Goal: Transaction & Acquisition: Purchase product/service

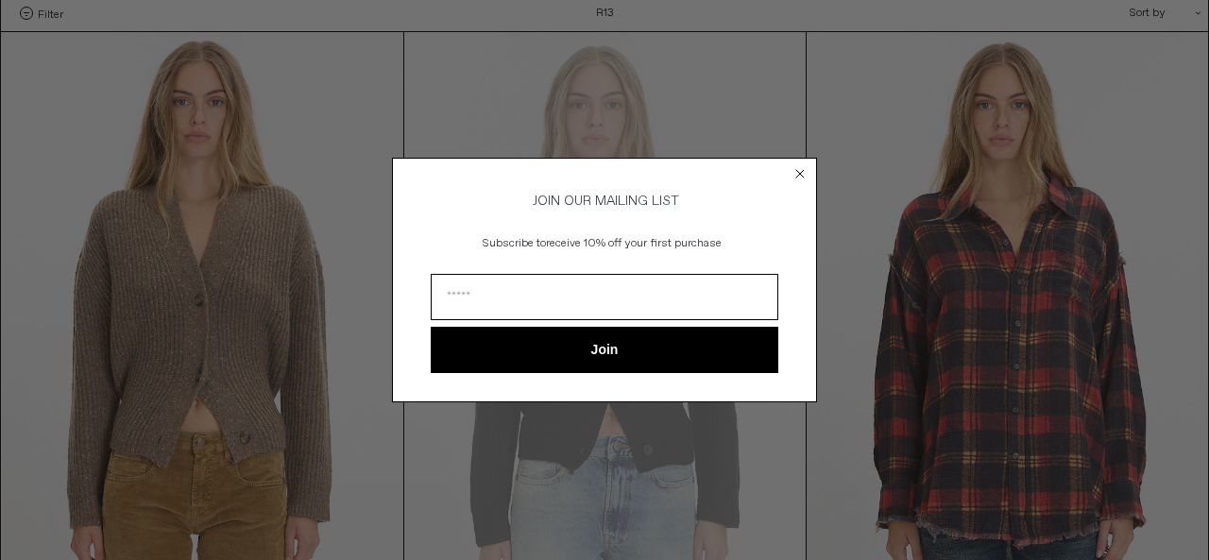
click at [793, 165] on circle "Close dialog" at bounding box center [801, 174] width 18 height 18
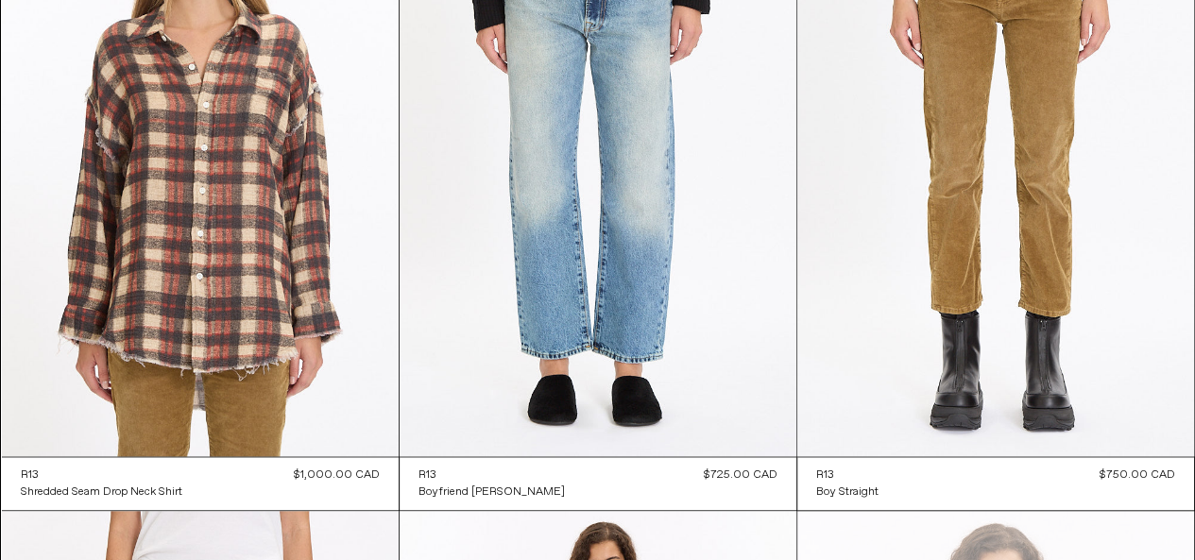
scroll to position [905, 0]
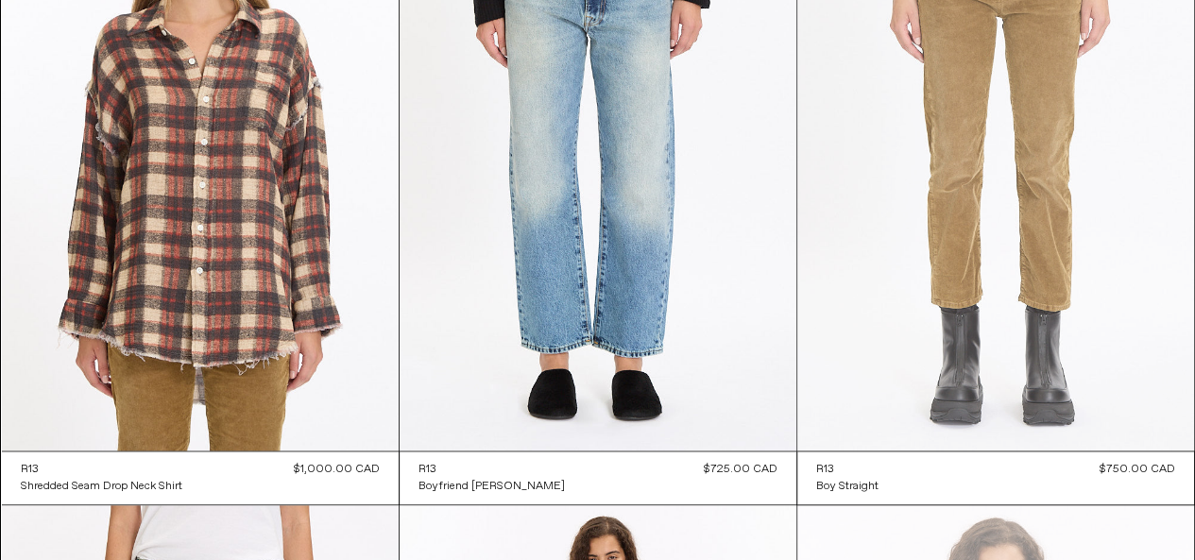
click at [884, 235] on at bounding box center [995, 152] width 397 height 595
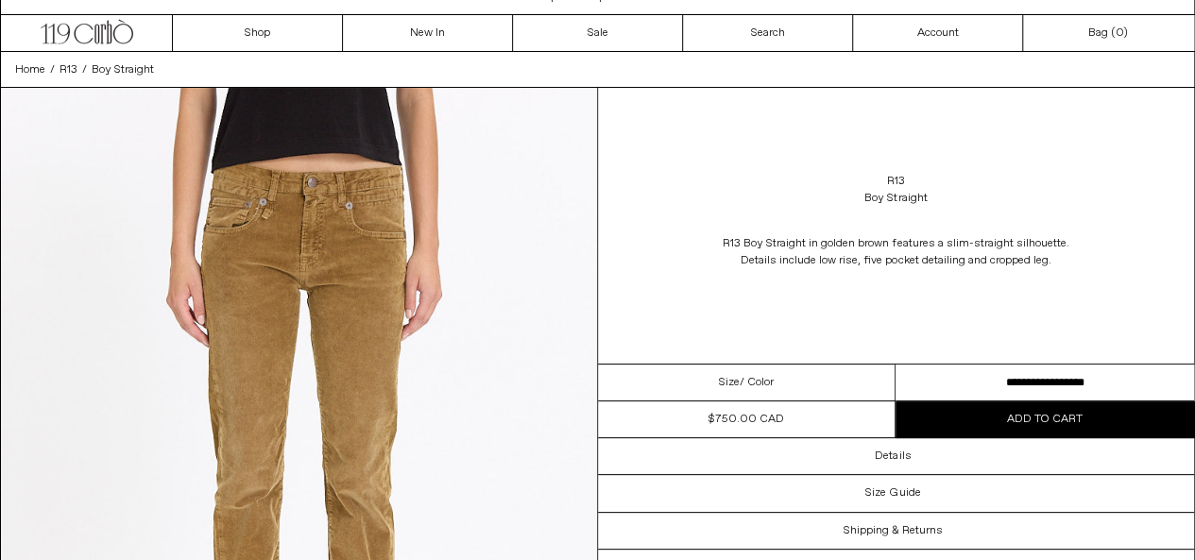
scroll to position [38, 0]
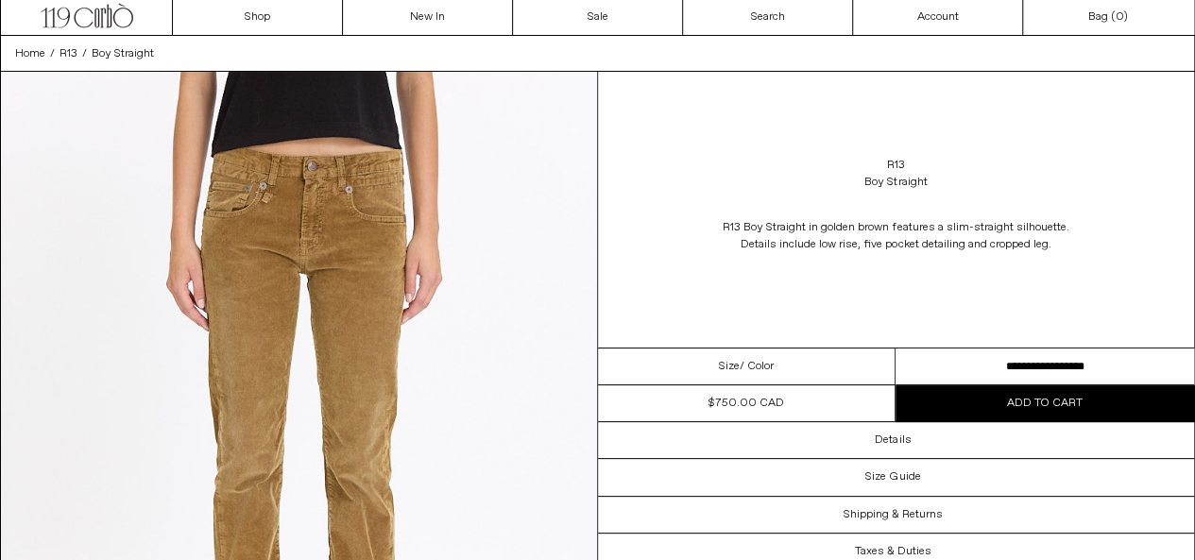
click at [780, 363] on div "Size / Color" at bounding box center [747, 367] width 299 height 37
click at [758, 366] on span "/ Color" at bounding box center [757, 366] width 34 height 17
click at [988, 359] on select "**********" at bounding box center [1045, 367] width 299 height 37
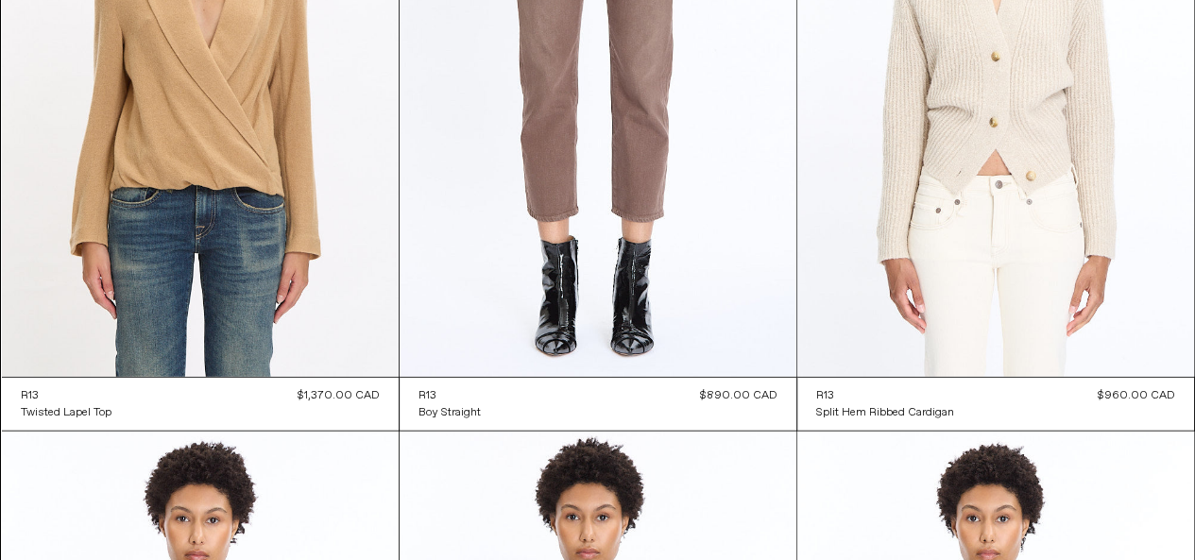
scroll to position [2294, 0]
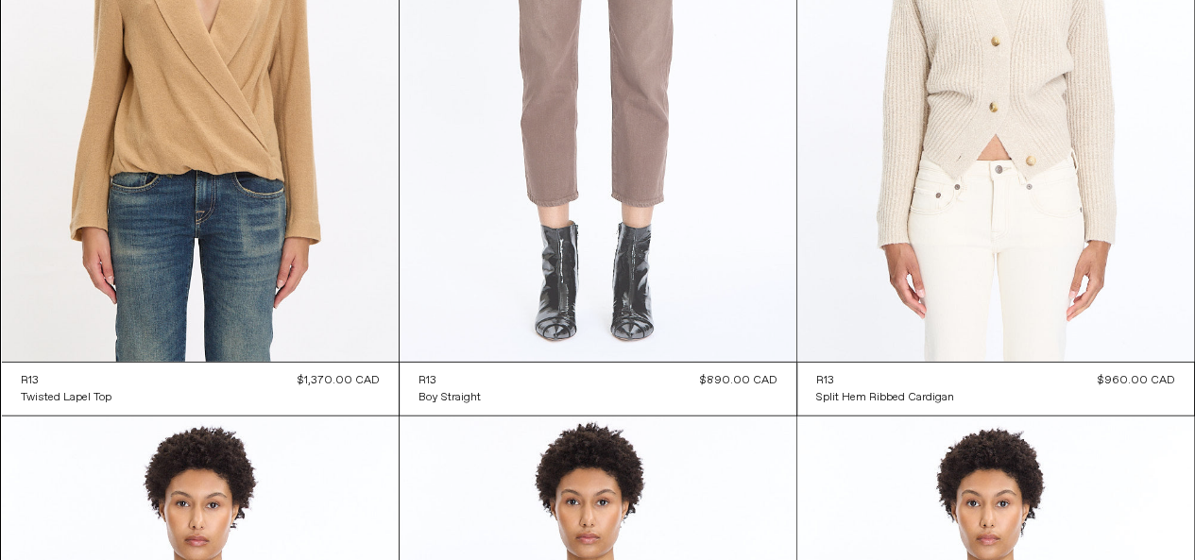
click at [518, 242] on at bounding box center [598, 64] width 397 height 595
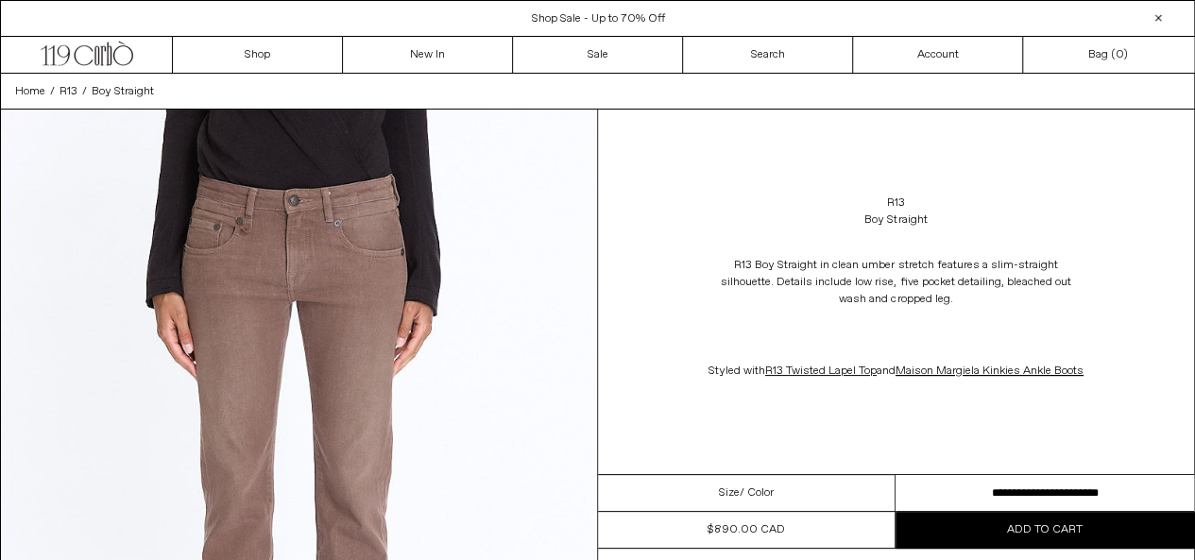
click at [969, 500] on select "**********" at bounding box center [1045, 493] width 299 height 37
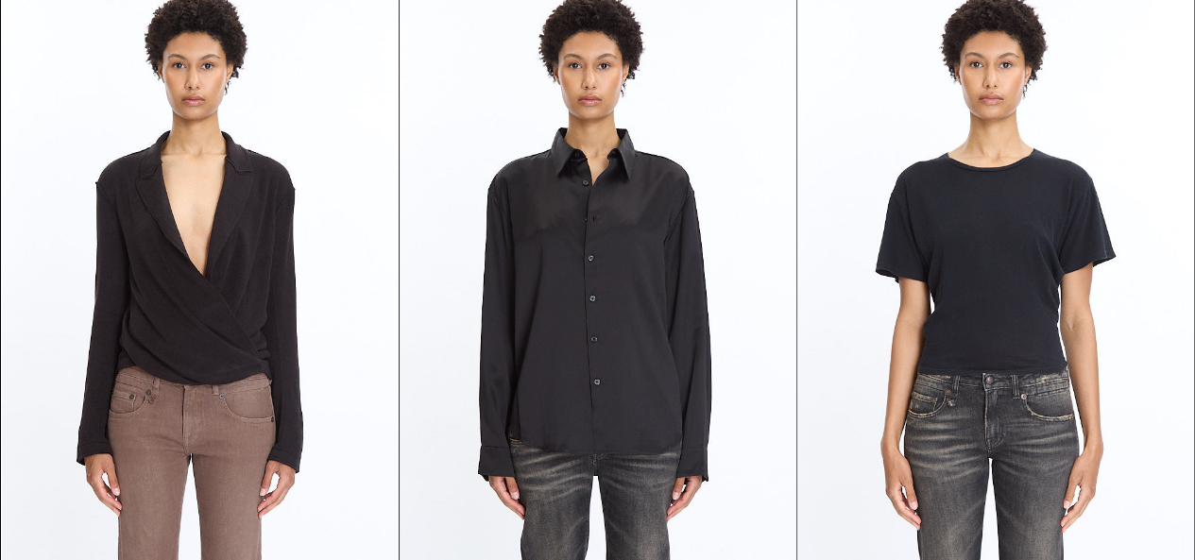
scroll to position [3429, 0]
